Goal: Information Seeking & Learning: Check status

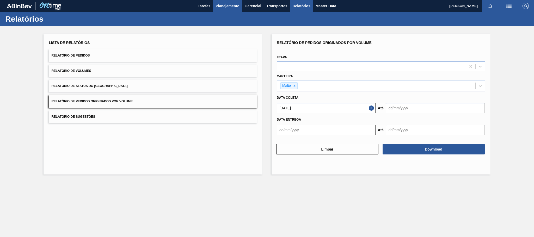
click at [222, 7] on span "Planejamento" at bounding box center [228, 6] width 24 height 6
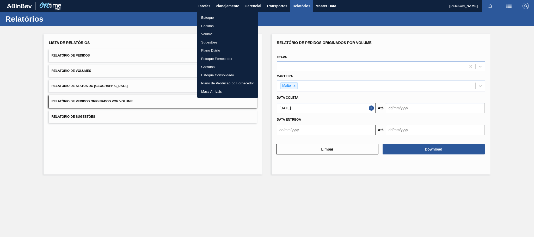
click at [212, 17] on li "Estoque" at bounding box center [227, 18] width 61 height 8
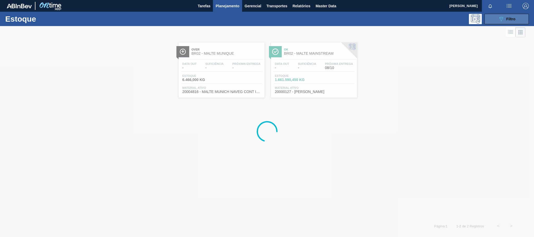
click at [517, 16] on button "089F7B8B-B2A5-4AFE-B5C0-19BA573D28AC Filtro" at bounding box center [507, 19] width 44 height 10
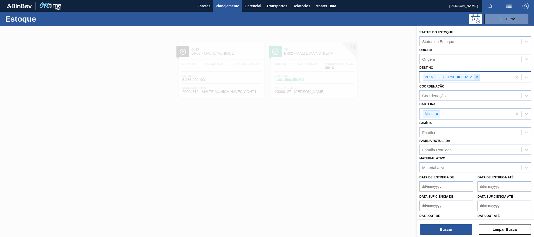
click at [476, 77] on icon at bounding box center [477, 77] width 2 height 2
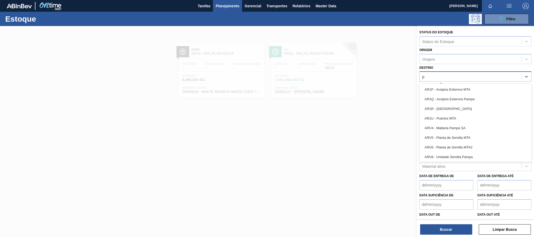
type input "po"
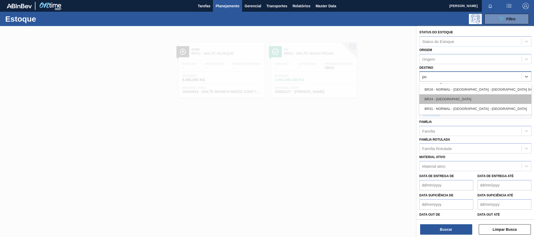
click at [455, 99] on div "BR24 - [GEOGRAPHIC_DATA]" at bounding box center [476, 99] width 112 height 10
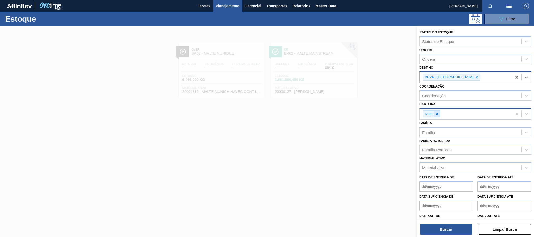
click at [436, 114] on icon at bounding box center [438, 114] width 4 height 4
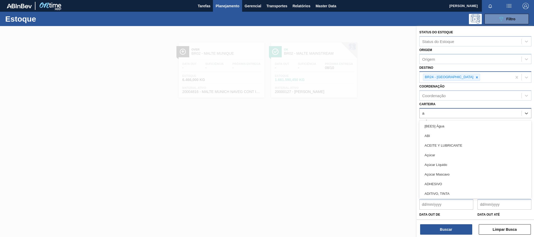
type input "ad"
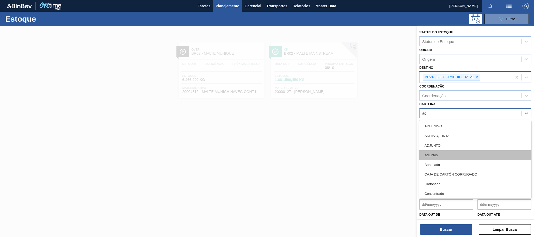
click at [440, 157] on div "Adjuntos" at bounding box center [476, 155] width 112 height 10
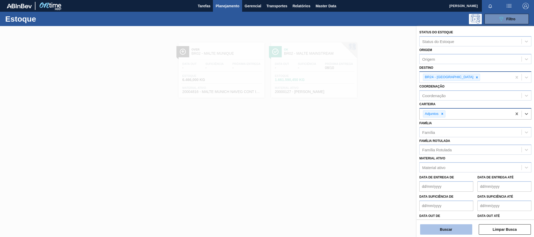
click at [449, 232] on button "Buscar" at bounding box center [446, 230] width 52 height 10
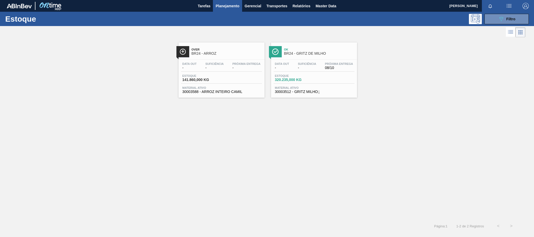
click at [214, 52] on span "BR24 - ARROZ" at bounding box center [227, 54] width 70 height 4
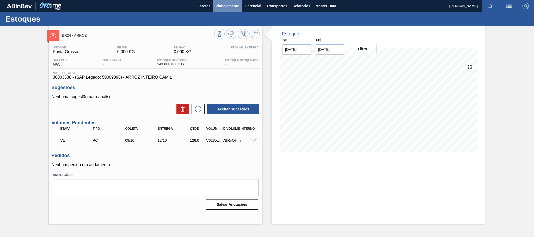
click at [239, 6] on span "Planejamento" at bounding box center [228, 6] width 24 height 6
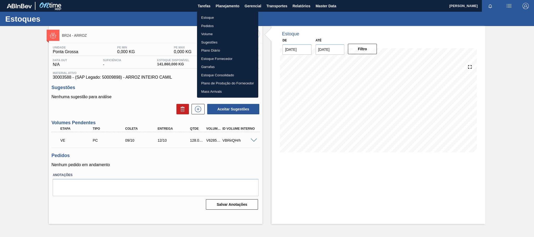
click at [207, 18] on li "Estoque" at bounding box center [227, 18] width 61 height 8
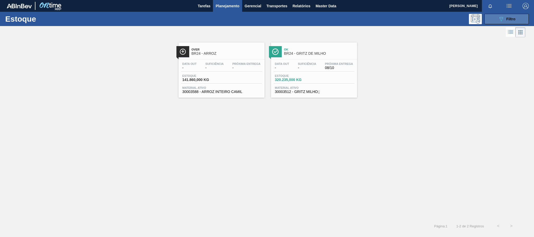
click at [498, 18] on icon "089F7B8B-B2A5-4AFE-B5C0-19BA573D28AC" at bounding box center [501, 19] width 6 height 6
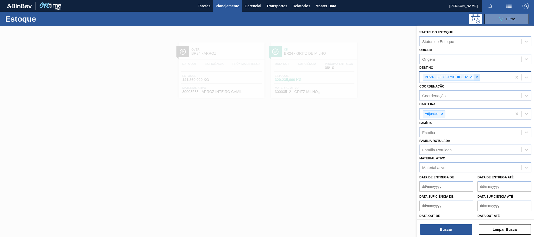
click at [475, 76] on icon at bounding box center [477, 78] width 4 height 4
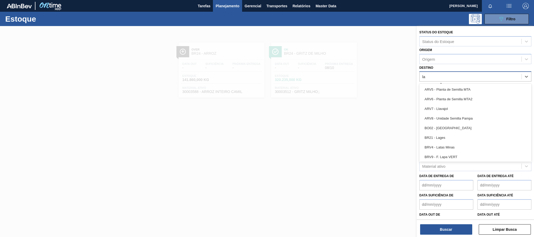
type input "lag"
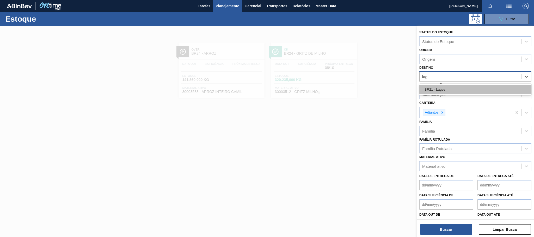
click at [428, 91] on div "BR21 - Lages" at bounding box center [476, 90] width 112 height 10
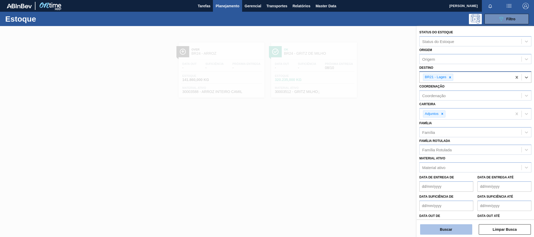
click at [454, 233] on button "Buscar" at bounding box center [446, 230] width 52 height 10
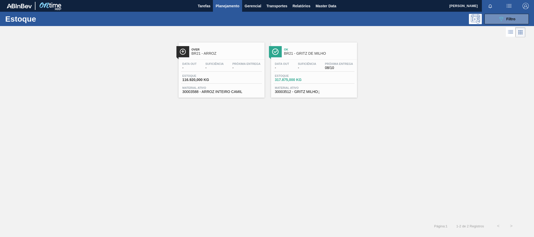
click at [201, 50] on span "Over" at bounding box center [227, 49] width 70 height 3
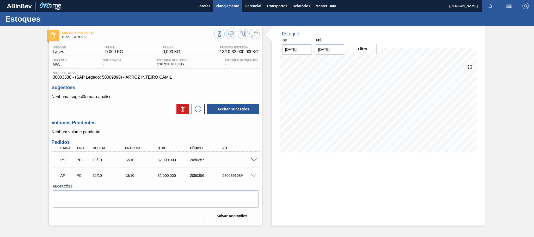
click at [229, 3] on span "Planejamento" at bounding box center [228, 6] width 24 height 6
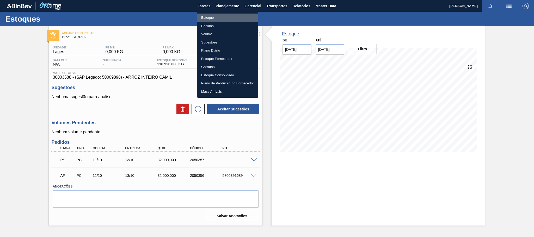
click at [206, 19] on li "Estoque" at bounding box center [227, 18] width 61 height 8
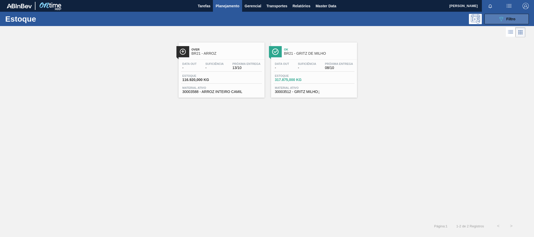
click at [517, 16] on button "089F7B8B-B2A5-4AFE-B5C0-19BA573D28AC Filtro" at bounding box center [507, 19] width 44 height 10
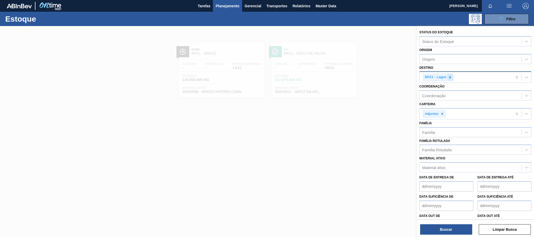
click at [451, 77] on icon at bounding box center [451, 78] width 4 height 4
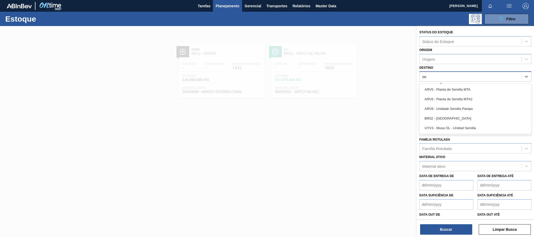
type input "ser"
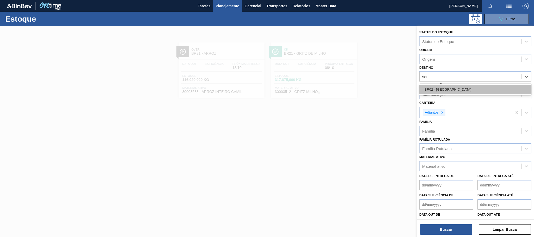
click at [450, 86] on div "BR02 - Sergipe" at bounding box center [476, 90] width 112 height 10
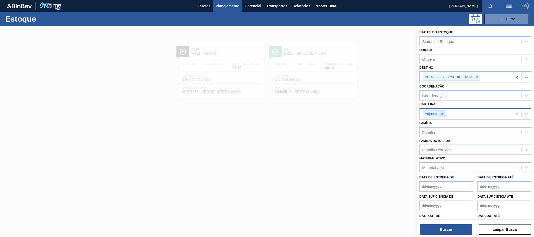
click at [444, 116] on icon at bounding box center [443, 114] width 4 height 4
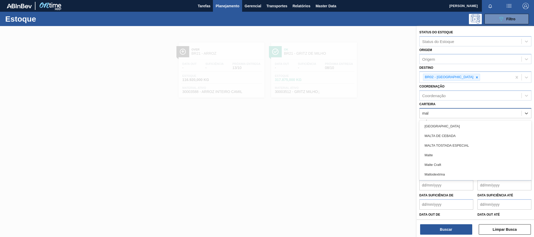
type input "malt"
click at [437, 156] on div "Malte" at bounding box center [476, 155] width 112 height 10
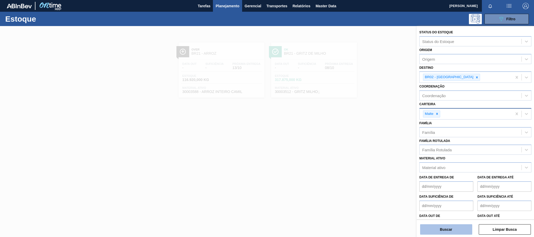
click at [459, 228] on button "Buscar" at bounding box center [446, 230] width 52 height 10
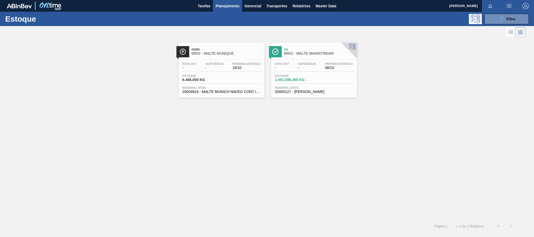
click at [222, 55] on span "BR02 - MALTE MUNIQUE" at bounding box center [227, 54] width 70 height 4
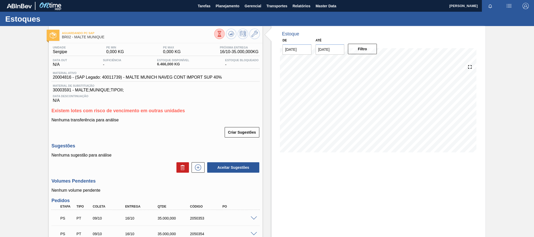
scroll to position [49, 0]
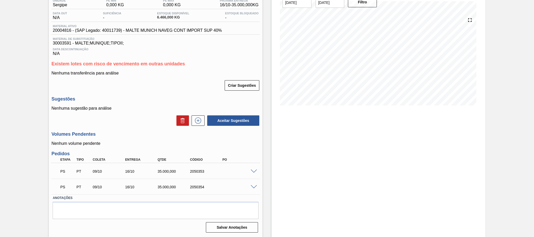
scroll to position [10, 0]
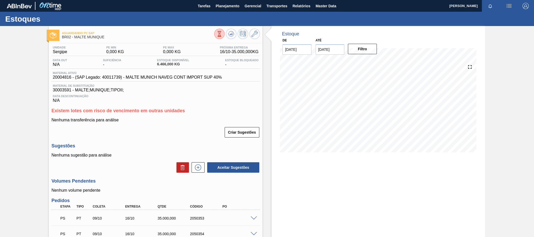
click at [153, 143] on div "Unidade Sergipe PE MIN 0,000 KG PE MAX 0,000 KG Próxima Entrega 16/10 - 35.000,…" at bounding box center [156, 162] width 214 height 238
click at [229, 8] on span "Planejamento" at bounding box center [228, 6] width 24 height 6
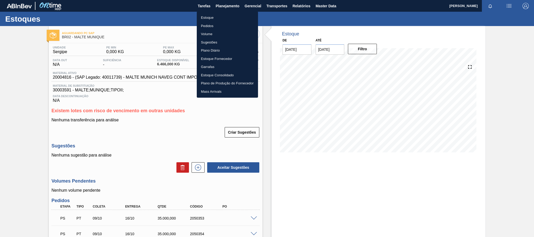
click at [215, 18] on li "Estoque" at bounding box center [227, 18] width 61 height 8
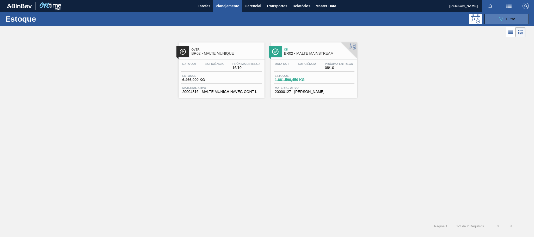
click at [510, 14] on button "089F7B8B-B2A5-4AFE-B5C0-19BA573D28AC Filtro" at bounding box center [507, 19] width 44 height 10
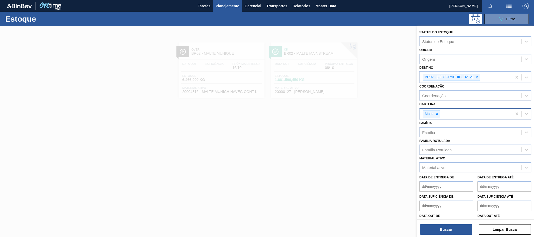
click at [441, 115] on div "Malte" at bounding box center [431, 114] width 17 height 7
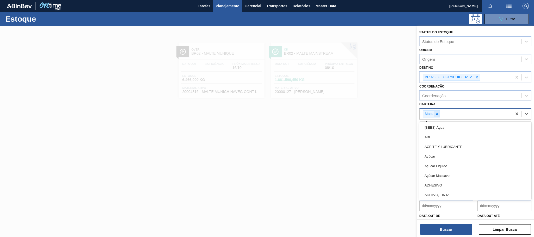
click at [436, 114] on icon at bounding box center [438, 114] width 4 height 4
type input "a"
type input "ad"
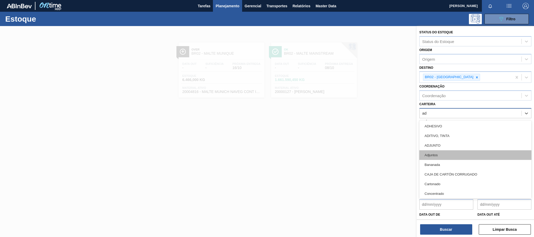
click at [448, 153] on div "Adjuntos" at bounding box center [476, 155] width 112 height 10
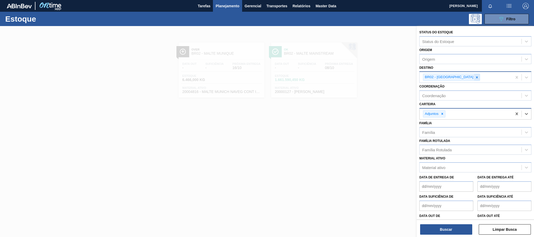
click at [476, 77] on icon at bounding box center [477, 77] width 2 height 2
type input "lage"
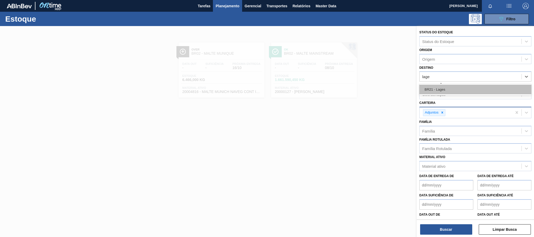
click at [448, 86] on div "BR21 - Lages" at bounding box center [476, 90] width 112 height 10
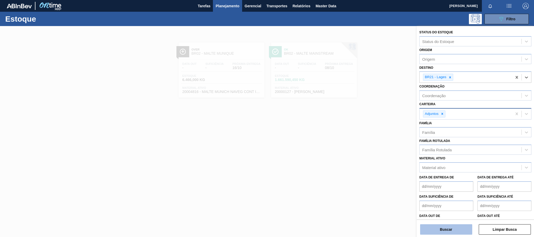
click at [448, 232] on button "Buscar" at bounding box center [446, 230] width 52 height 10
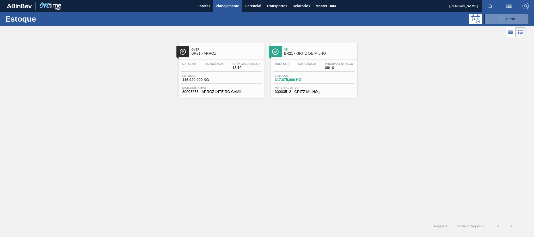
click at [197, 53] on span "BR21 - ARROZ" at bounding box center [227, 54] width 70 height 4
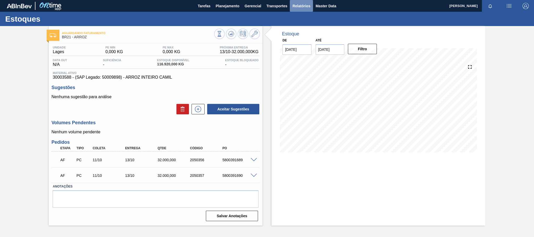
drag, startPoint x: 294, startPoint y: 3, endPoint x: 293, endPoint y: 6, distance: 3.0
click at [294, 4] on span "Relatórios" at bounding box center [302, 6] width 18 height 6
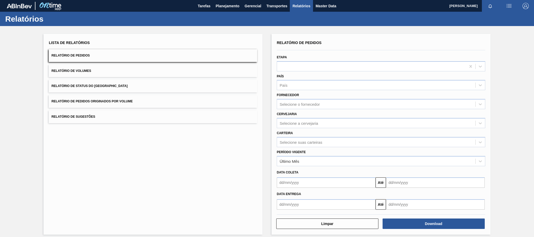
drag, startPoint x: 99, startPoint y: 104, endPoint x: 109, endPoint y: 103, distance: 9.4
click at [100, 104] on button "Relatório de Pedidos Originados por Volume" at bounding box center [153, 101] width 209 height 13
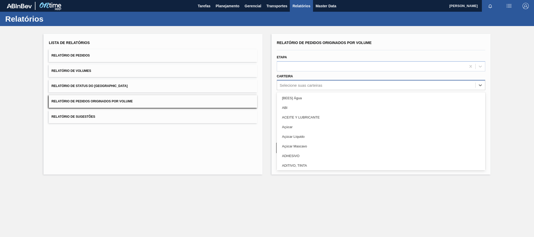
click at [311, 85] on div "Selecione suas carteiras" at bounding box center [301, 85] width 43 height 4
type input "m"
type input "ad"
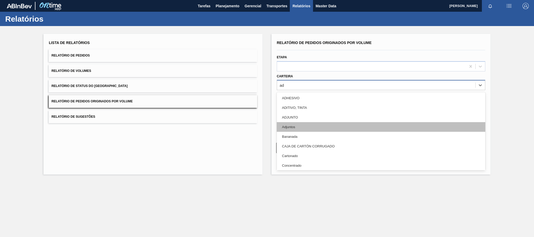
click at [290, 128] on div "Adjuntos" at bounding box center [381, 127] width 209 height 10
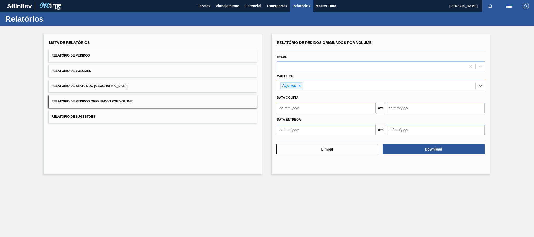
click at [304, 107] on input "text" at bounding box center [326, 108] width 99 height 10
type input "01/01/2025"
click at [305, 136] on div "1" at bounding box center [308, 137] width 7 height 7
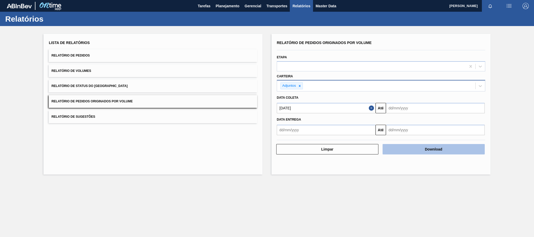
click at [436, 147] on button "Download" at bounding box center [434, 149] width 102 height 10
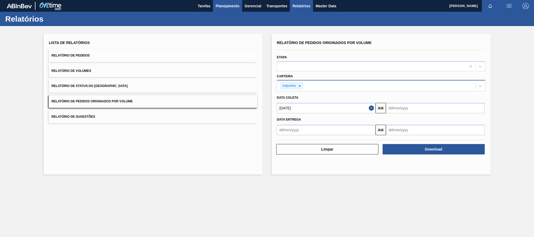
click at [224, 10] on button "Planejamento" at bounding box center [227, 6] width 29 height 12
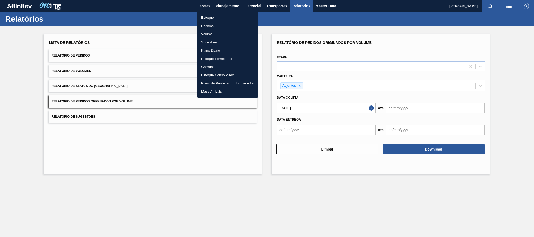
click at [207, 19] on li "Estoque" at bounding box center [227, 18] width 61 height 8
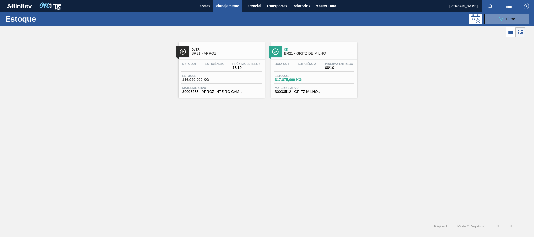
click at [211, 52] on div "Over BR21 - ARROZ" at bounding box center [227, 52] width 70 height 12
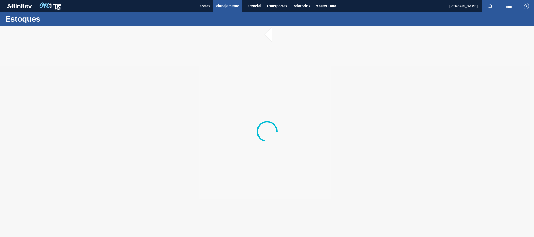
click at [225, 2] on button "Planejamento" at bounding box center [227, 6] width 29 height 12
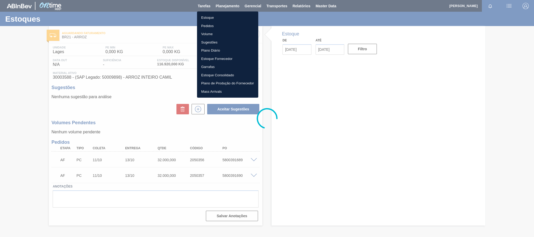
click at [212, 17] on li "Estoque" at bounding box center [227, 18] width 61 height 8
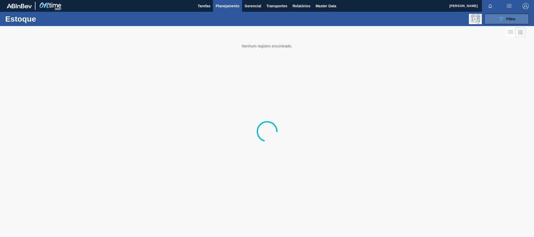
click at [505, 20] on div "089F7B8B-B2A5-4AFE-B5C0-19BA573D28AC Filtro" at bounding box center [506, 19] width 17 height 6
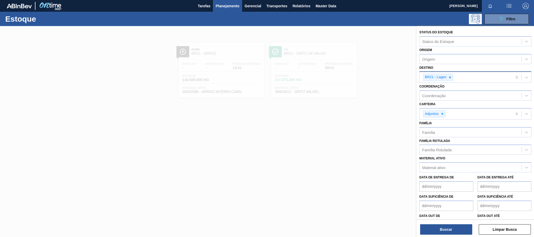
click at [451, 80] on div at bounding box center [451, 77] width 6 height 7
click at [450, 80] on div at bounding box center [451, 77] width 6 height 7
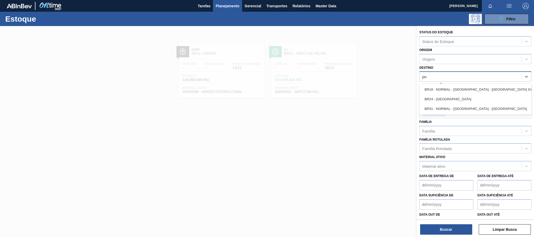
type input "pon"
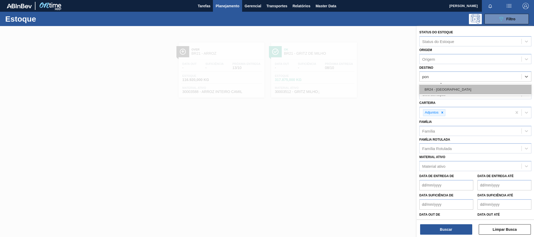
click at [432, 89] on div "BR24 - Ponta Grossa" at bounding box center [476, 90] width 112 height 10
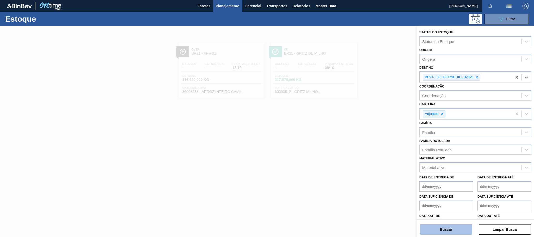
click at [455, 229] on button "Buscar" at bounding box center [446, 230] width 52 height 10
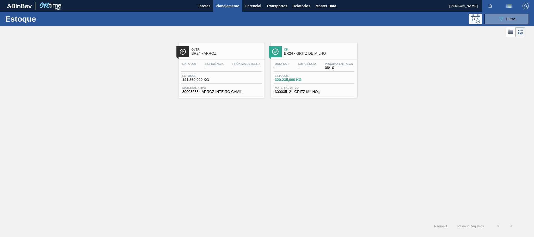
click at [214, 54] on span "BR24 - ARROZ" at bounding box center [227, 54] width 70 height 4
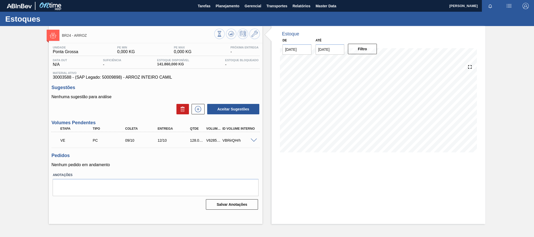
click at [254, 142] on span at bounding box center [254, 141] width 6 height 4
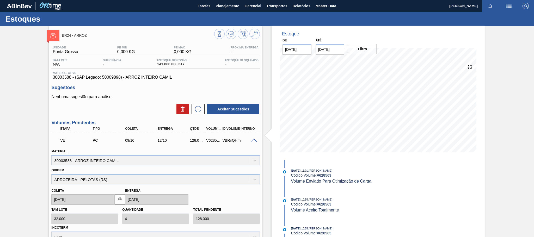
click at [254, 141] on span at bounding box center [254, 141] width 6 height 4
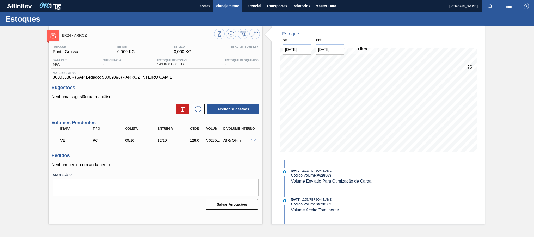
click at [231, 3] on span "Planejamento" at bounding box center [228, 6] width 24 height 6
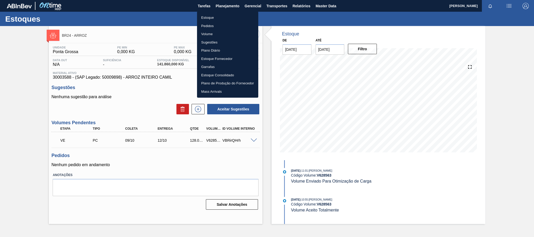
click at [208, 16] on li "Estoque" at bounding box center [227, 18] width 61 height 8
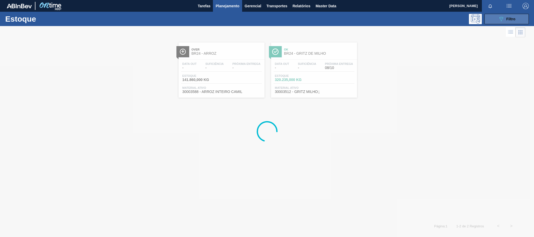
click at [496, 19] on button "089F7B8B-B2A5-4AFE-B5C0-19BA573D28AC Filtro" at bounding box center [507, 19] width 44 height 10
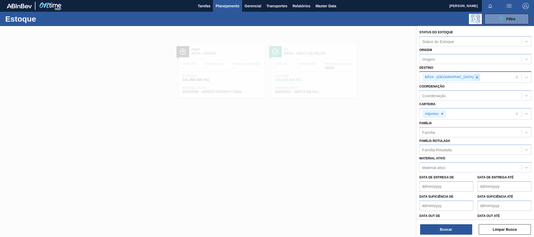
click at [476, 78] on icon at bounding box center [477, 77] width 2 height 2
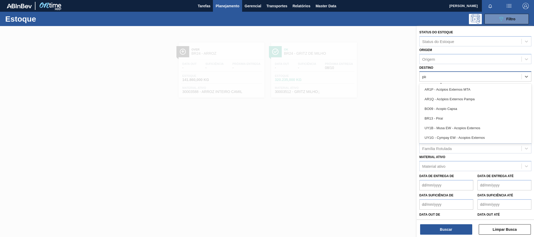
type input "pira"
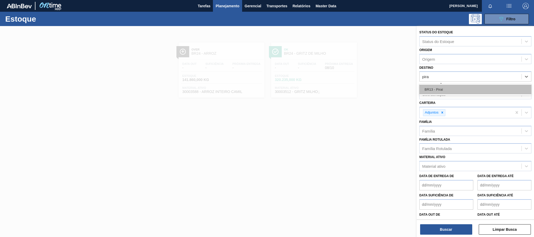
click at [435, 90] on div "BR13 - Piraí" at bounding box center [476, 90] width 112 height 10
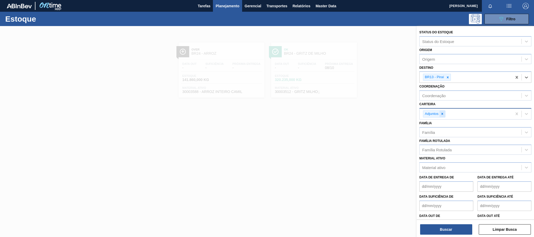
click at [444, 115] on icon at bounding box center [443, 114] width 4 height 4
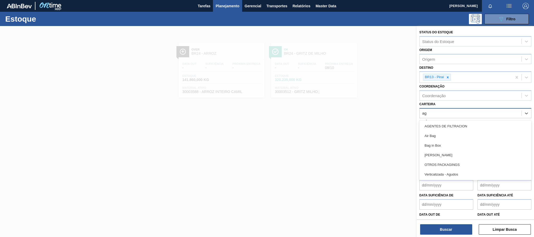
type input "a"
type input "mal"
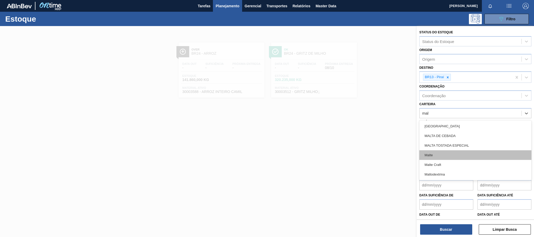
click at [437, 154] on div "Malte" at bounding box center [476, 155] width 112 height 10
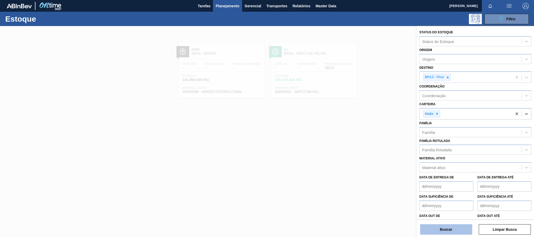
click at [449, 230] on button "Buscar" at bounding box center [446, 230] width 52 height 10
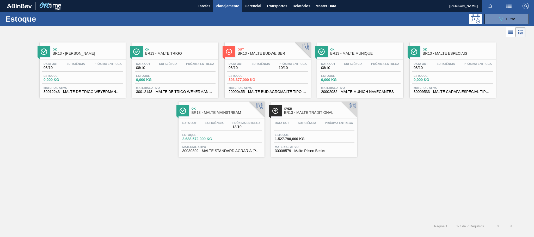
click at [218, 125] on span "Suficiência" at bounding box center [215, 123] width 18 height 3
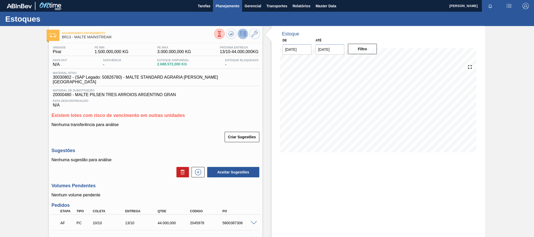
click at [219, 7] on span "Planejamento" at bounding box center [228, 6] width 24 height 6
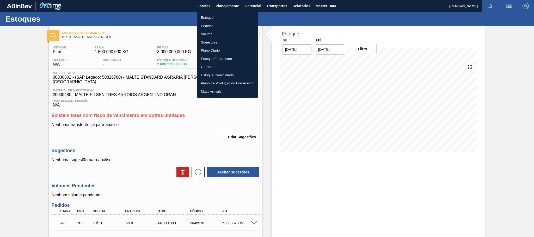
click at [210, 18] on li "Estoque" at bounding box center [227, 18] width 61 height 8
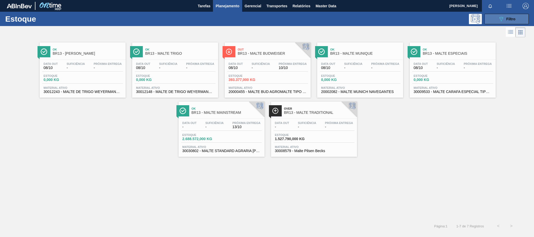
click at [509, 22] on button "089F7B8B-B2A5-4AFE-B5C0-19BA573D28AC Filtro" at bounding box center [507, 19] width 44 height 10
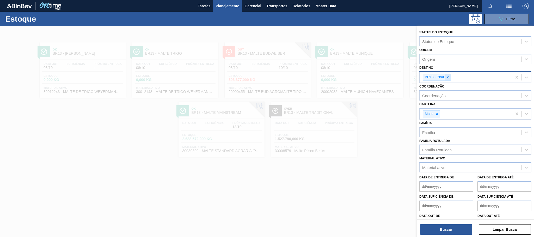
click at [448, 76] on icon at bounding box center [448, 78] width 4 height 4
type input "uber"
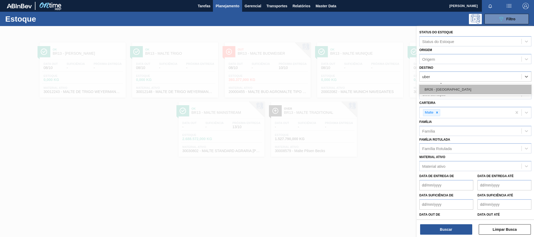
click at [445, 92] on div "BR26 - Uberlândia" at bounding box center [476, 90] width 112 height 10
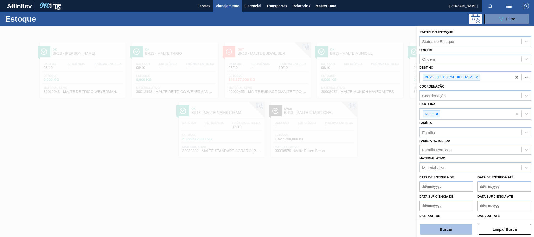
click at [458, 228] on button "Buscar" at bounding box center [446, 230] width 52 height 10
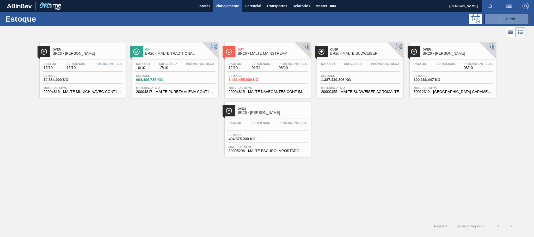
click at [273, 74] on div "Data out 12/10 Suficiência 01/11 Próxima Entrega 08/10 Estoque 1.461.455,000 KG…" at bounding box center [268, 77] width 86 height 35
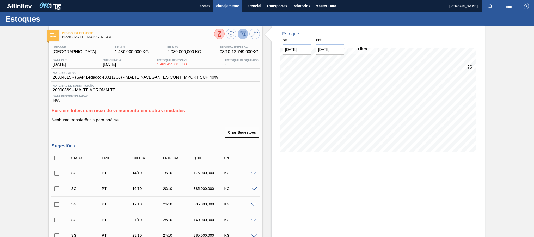
click at [230, 1] on button "Planejamento" at bounding box center [227, 6] width 29 height 12
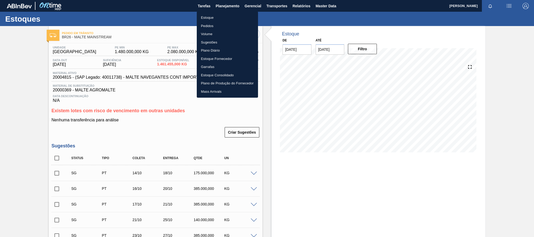
click at [207, 19] on li "Estoque" at bounding box center [227, 18] width 61 height 8
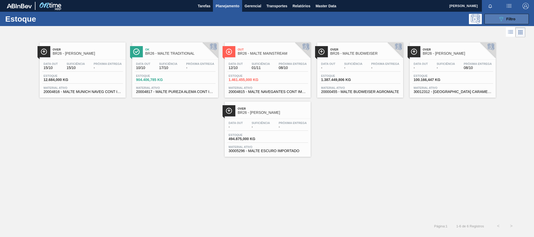
click at [512, 17] on span "Filtro" at bounding box center [511, 19] width 9 height 4
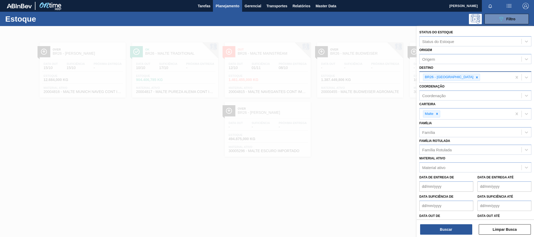
click at [475, 78] on icon at bounding box center [477, 78] width 4 height 4
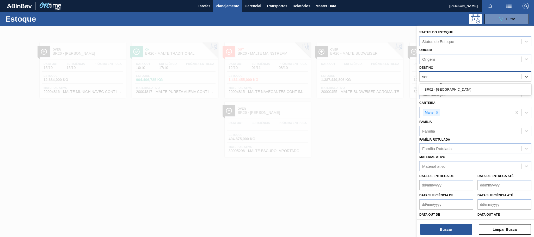
type input "serg"
click at [450, 88] on div "BR02 - Sergipe" at bounding box center [476, 90] width 112 height 10
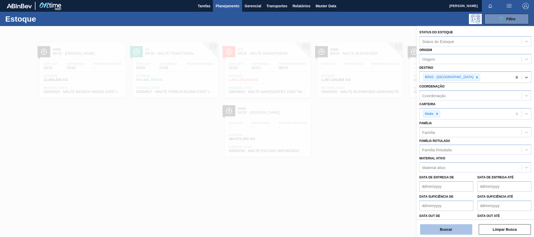
click at [467, 227] on button "Buscar" at bounding box center [446, 230] width 52 height 10
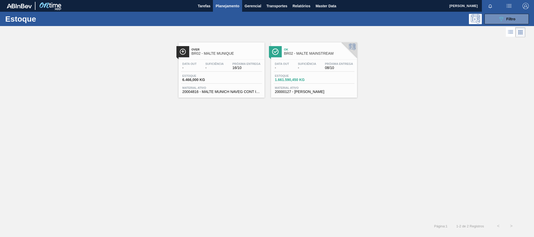
click at [223, 53] on span "BR02 - MALTE MUNIQUE" at bounding box center [227, 54] width 70 height 4
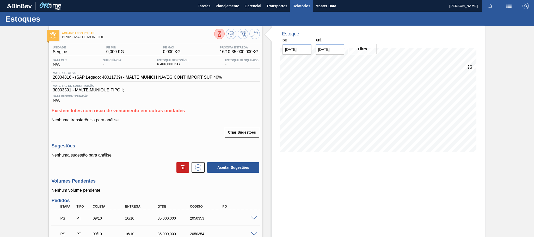
click at [303, 8] on span "Relatórios" at bounding box center [302, 6] width 18 height 6
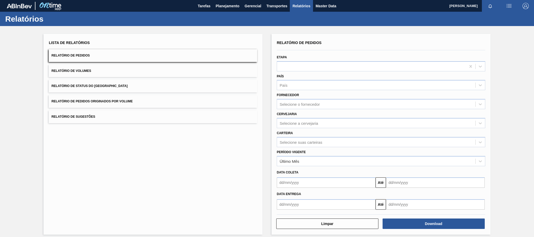
click at [125, 104] on button "Relatório de Pedidos Originados por Volume" at bounding box center [153, 101] width 209 height 13
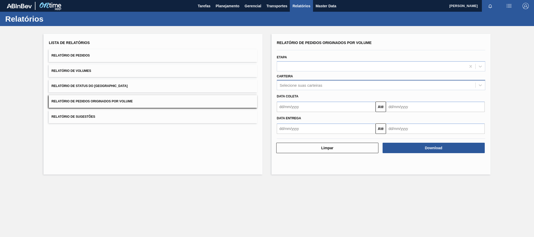
click at [294, 88] on div "Selecione suas carteiras" at bounding box center [376, 86] width 198 height 8
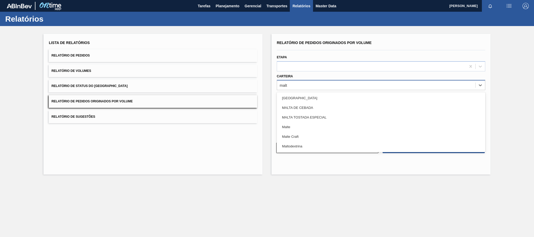
type input "malte"
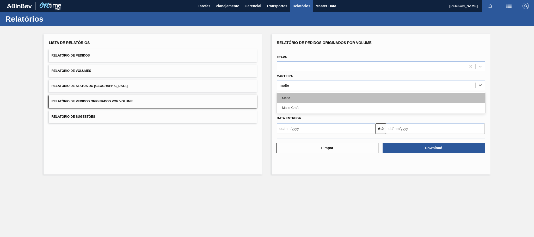
click at [290, 94] on div "Malte" at bounding box center [381, 98] width 209 height 10
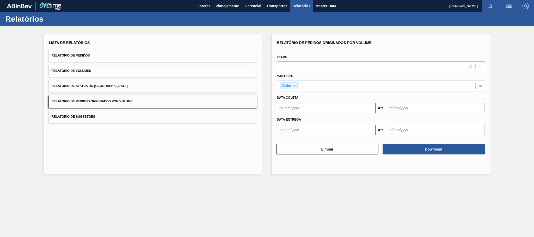
click at [308, 111] on input "text" at bounding box center [326, 108] width 99 height 10
type input "01/01/2025"
click at [309, 137] on div "1" at bounding box center [308, 137] width 7 height 7
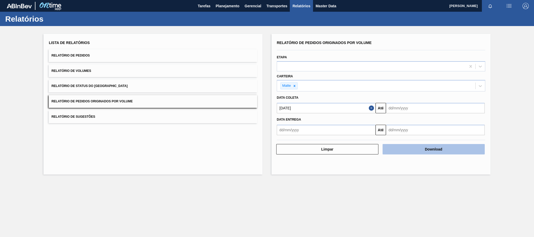
click at [445, 149] on button "Download" at bounding box center [434, 149] width 102 height 10
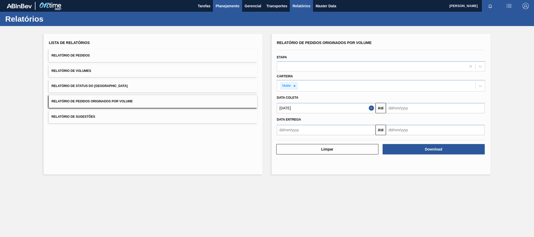
click at [226, 4] on span "Planejamento" at bounding box center [228, 6] width 24 height 6
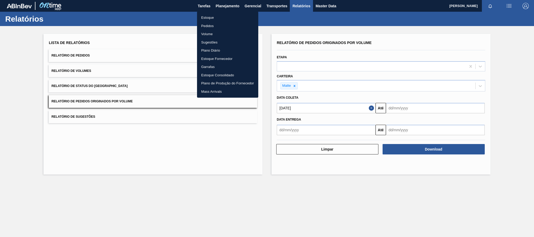
click at [211, 19] on li "Estoque" at bounding box center [227, 18] width 61 height 8
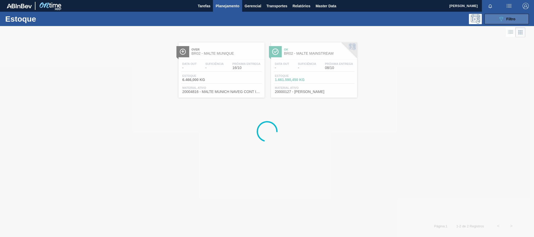
click at [512, 20] on span "Filtro" at bounding box center [511, 19] width 9 height 4
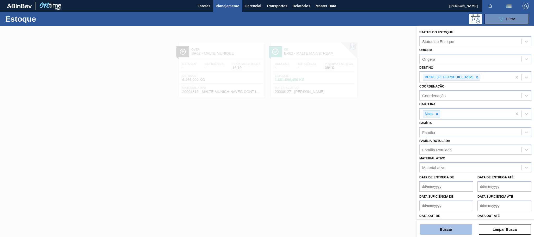
click at [451, 230] on button "Buscar" at bounding box center [446, 230] width 52 height 10
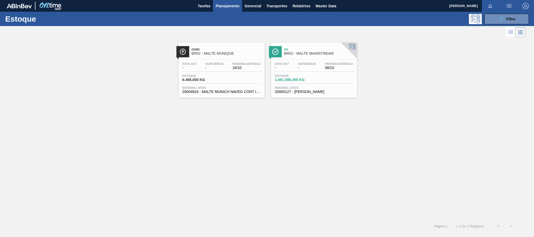
click at [217, 52] on span "BR02 - MALTE MUNIQUE" at bounding box center [227, 54] width 70 height 4
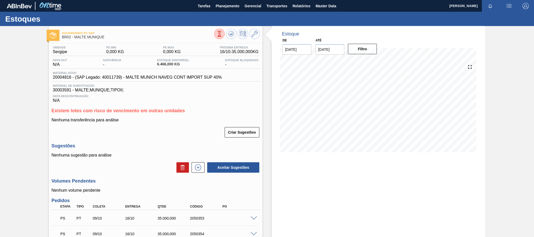
scroll to position [49, 0]
click at [234, 6] on span "Planejamento" at bounding box center [228, 6] width 24 height 6
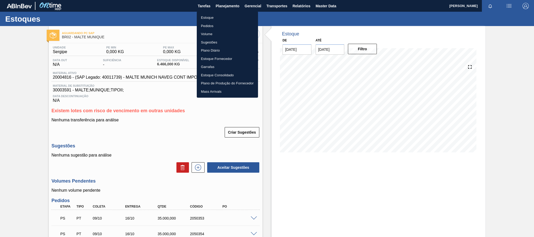
click at [212, 17] on li "Estoque" at bounding box center [227, 18] width 61 height 8
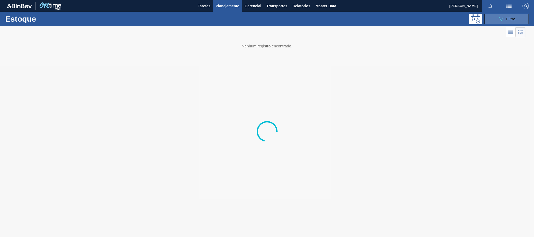
click at [504, 19] on icon "089F7B8B-B2A5-4AFE-B5C0-19BA573D28AC" at bounding box center [501, 19] width 6 height 6
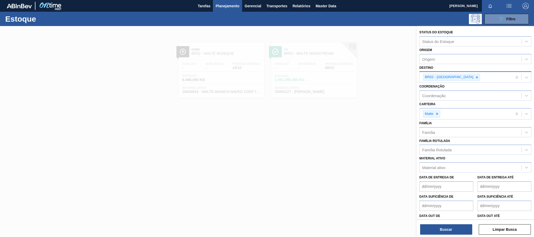
click at [475, 77] on icon at bounding box center [477, 78] width 4 height 4
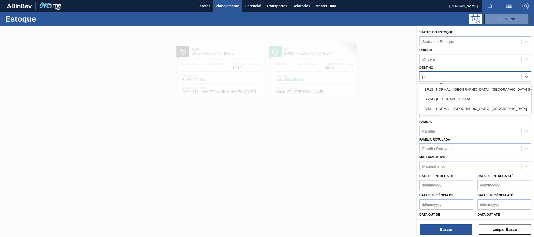
type input "pon"
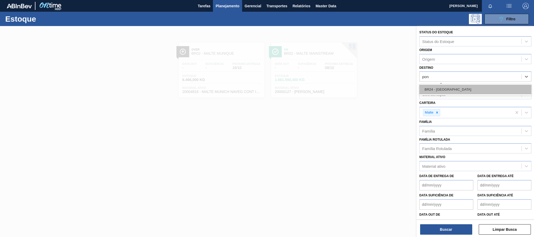
click at [453, 88] on div "BR24 - [GEOGRAPHIC_DATA]" at bounding box center [476, 90] width 112 height 10
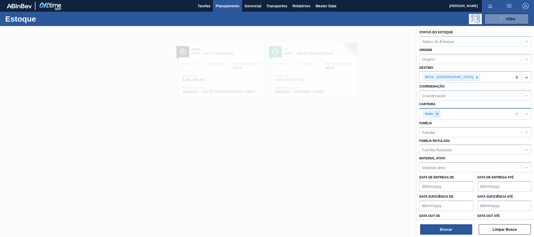
click at [438, 114] on icon at bounding box center [438, 114] width 2 height 2
type input "c"
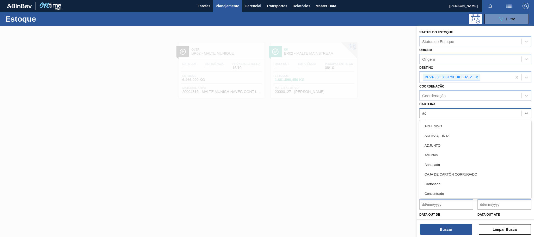
type input "adj"
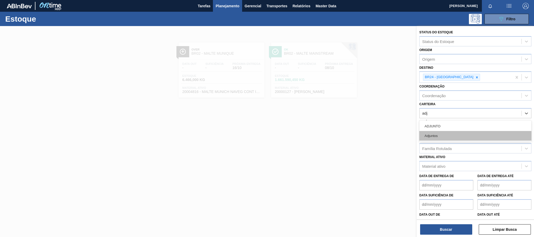
click at [432, 135] on div "Adjuntos" at bounding box center [476, 136] width 112 height 10
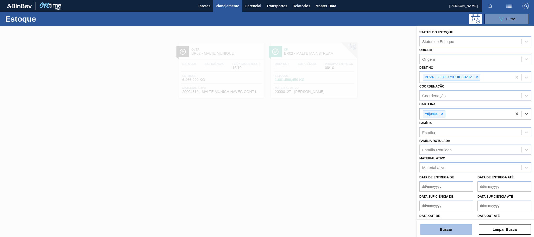
click at [445, 230] on button "Buscar" at bounding box center [446, 230] width 52 height 10
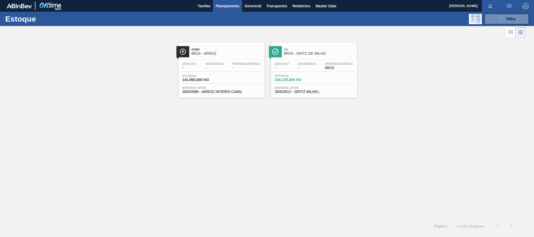
click at [202, 43] on div "Over BR24 - ARROZ" at bounding box center [222, 50] width 86 height 14
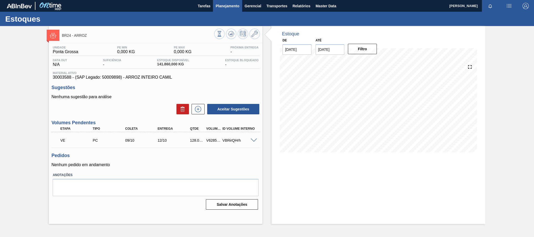
click at [219, 7] on span "Planejamento" at bounding box center [228, 6] width 24 height 6
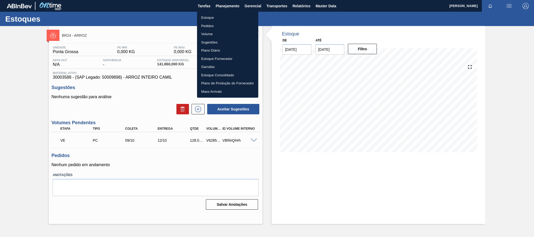
click at [201, 19] on li "Estoque" at bounding box center [227, 18] width 61 height 8
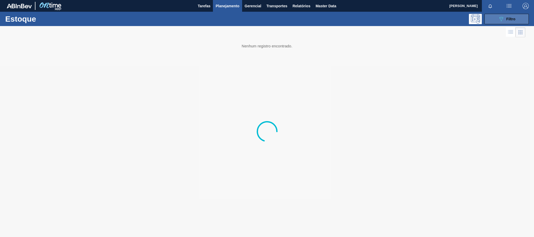
click at [496, 17] on button "089F7B8B-B2A5-4AFE-B5C0-19BA573D28AC Filtro" at bounding box center [507, 19] width 44 height 10
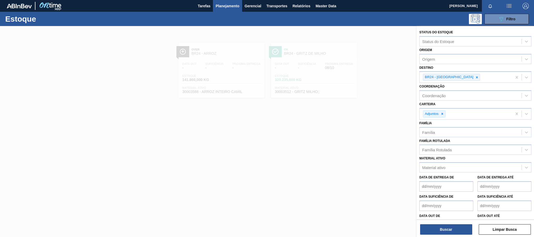
click at [278, 129] on div at bounding box center [267, 144] width 534 height 237
